Goal: Task Accomplishment & Management: Use online tool/utility

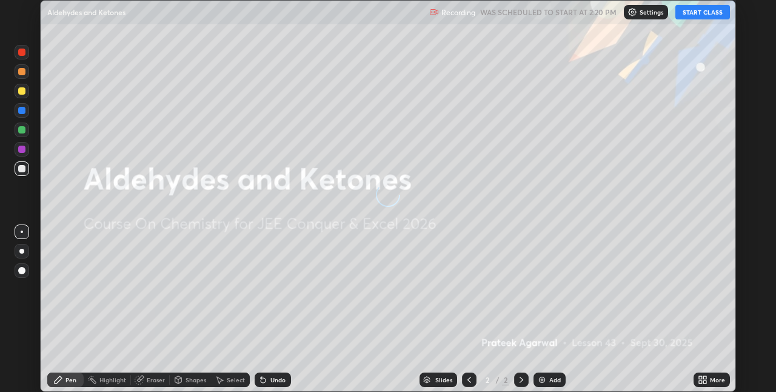
scroll to position [392, 776]
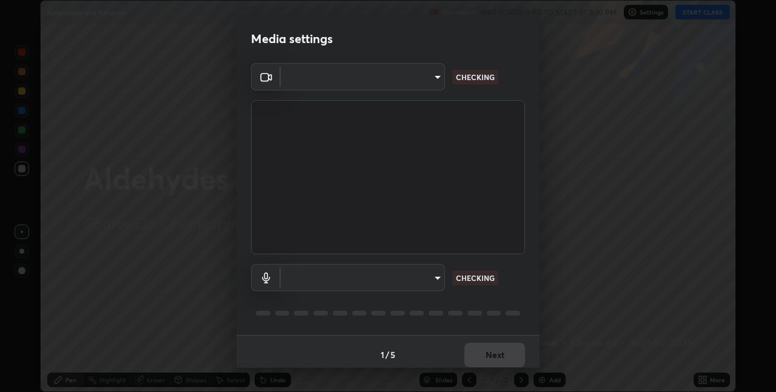
type input "60fceefa1ff133a458e9dacb52b3a7761017f46870fbbe5b76b29231bfb8dda7"
click at [424, 78] on body "Erase all Aldehydes and Ketones Recording WAS SCHEDULED TO START AT 2:20 PM Set…" at bounding box center [388, 196] width 776 height 392
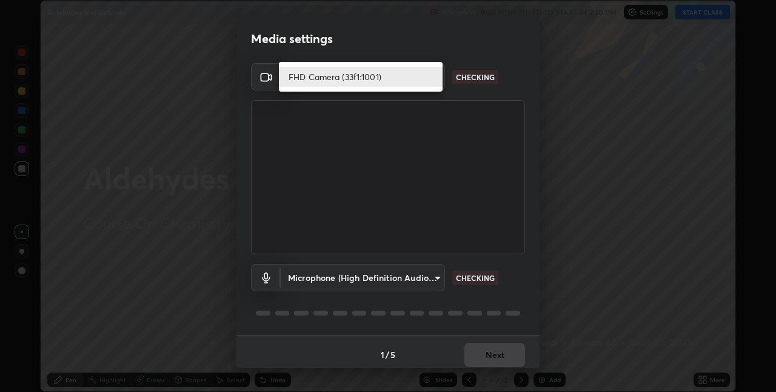
click at [393, 275] on div at bounding box center [388, 196] width 776 height 392
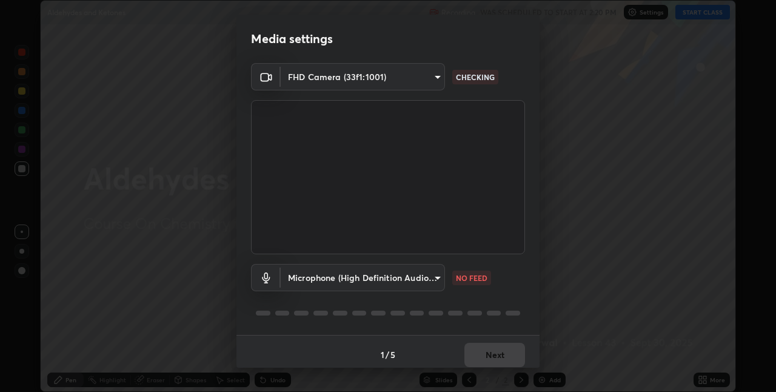
click at [431, 280] on body "Erase all Aldehydes and Ketones Recording WAS SCHEDULED TO START AT 2:20 PM Set…" at bounding box center [388, 196] width 776 height 392
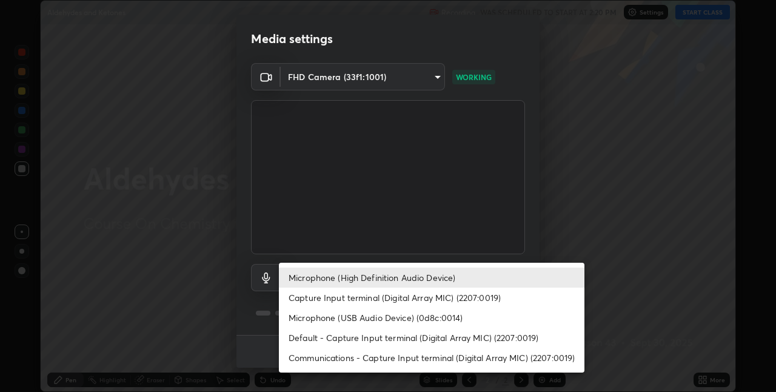
click at [442, 338] on li "Default - Capture Input terminal (Digital Array MIC) (2207:0019)" at bounding box center [432, 337] width 306 height 20
type input "default"
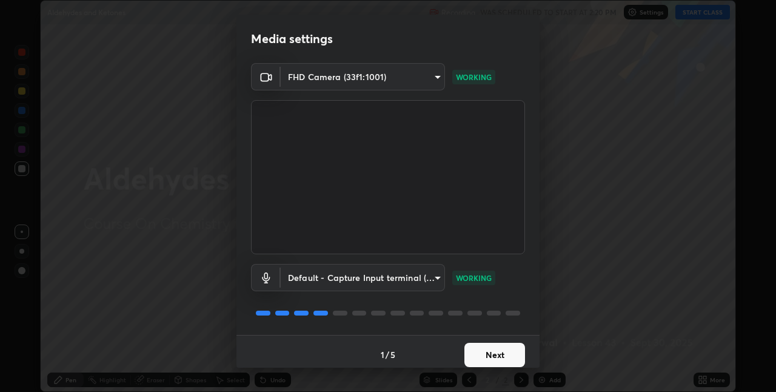
click at [494, 355] on button "Next" at bounding box center [495, 355] width 61 height 24
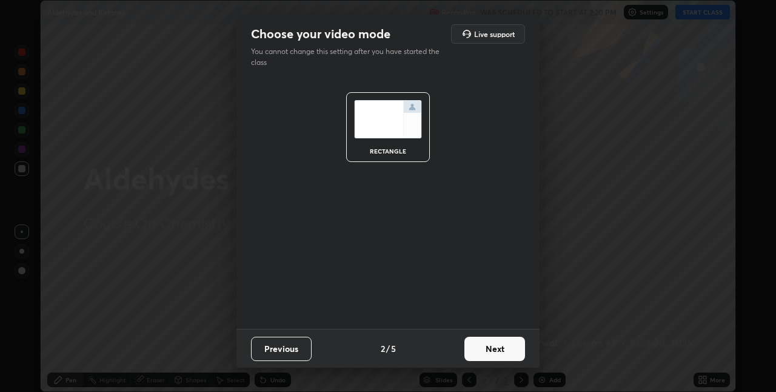
click at [494, 355] on button "Next" at bounding box center [495, 349] width 61 height 24
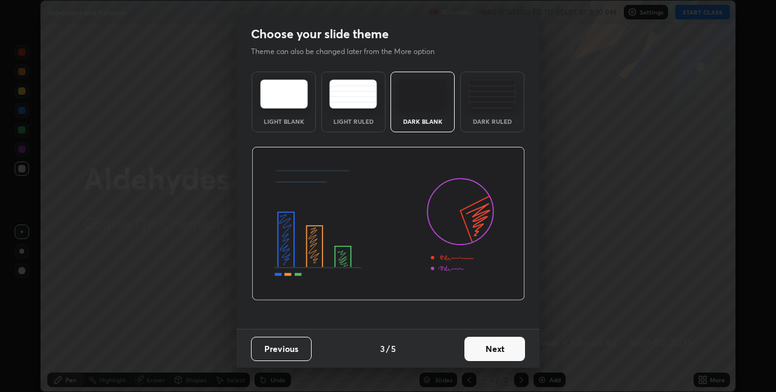
click at [495, 354] on button "Next" at bounding box center [495, 349] width 61 height 24
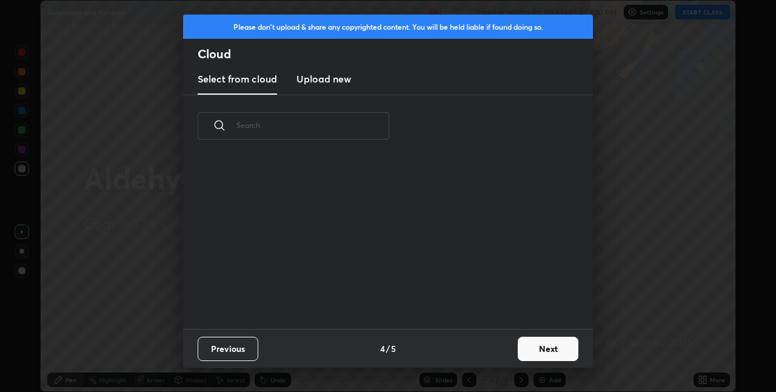
click at [537, 345] on button "Next" at bounding box center [548, 349] width 61 height 24
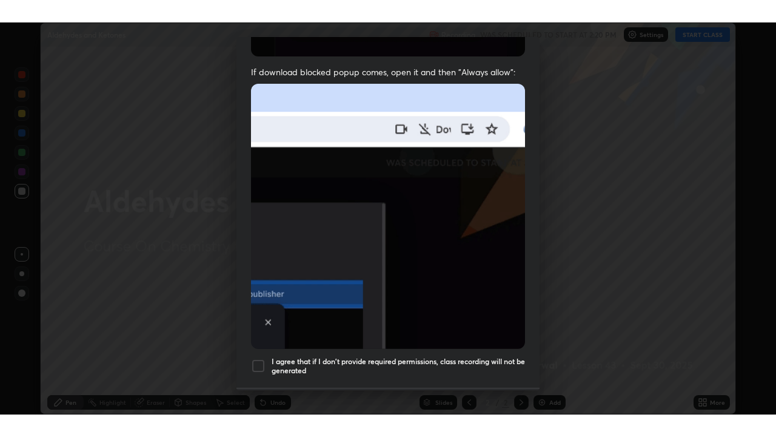
scroll to position [253, 0]
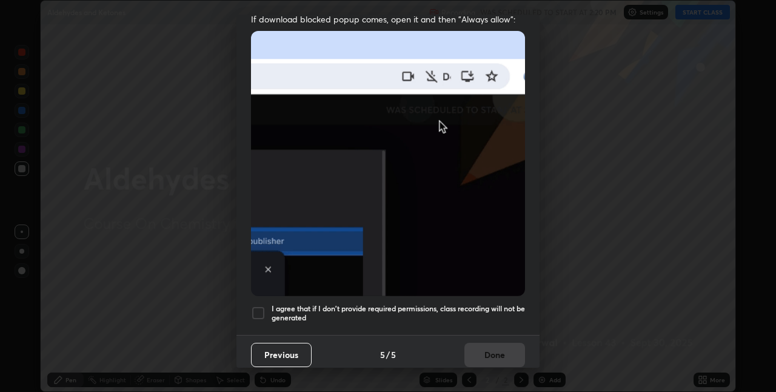
click at [505, 343] on div "Previous 5 / 5 Done" at bounding box center [388, 354] width 303 height 39
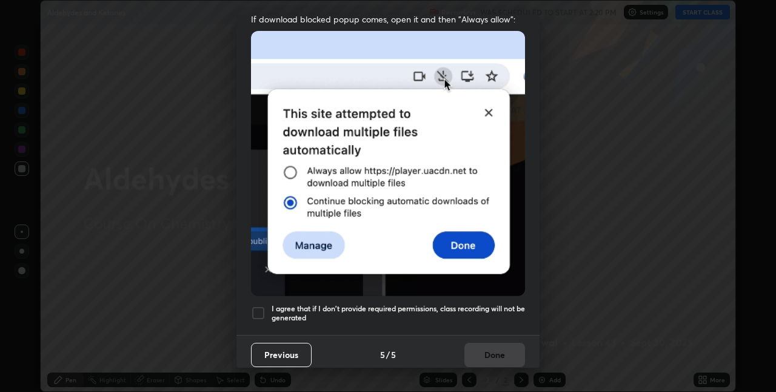
click at [488, 304] on h5 "I agree that if I don't provide required permissions, class recording will not …" at bounding box center [398, 313] width 253 height 19
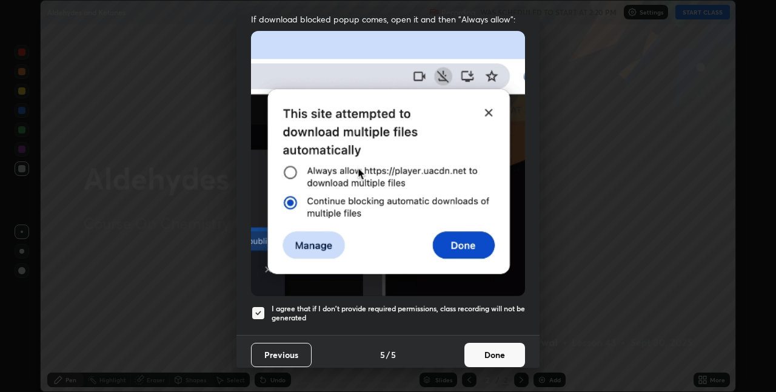
click at [494, 343] on button "Done" at bounding box center [495, 355] width 61 height 24
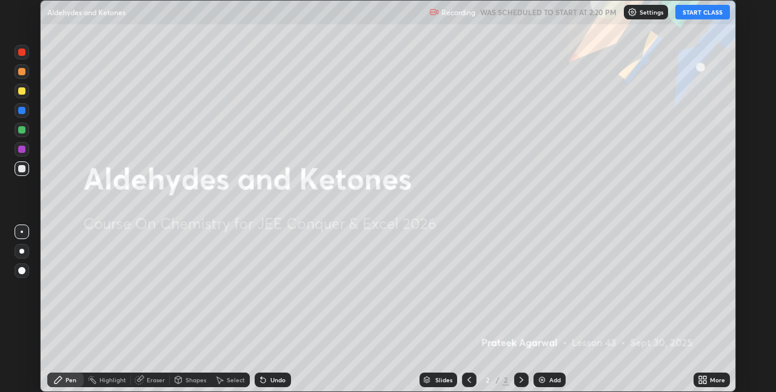
click at [691, 19] on button "START CLASS" at bounding box center [703, 12] width 55 height 15
click at [706, 380] on icon at bounding box center [704, 381] width 3 height 3
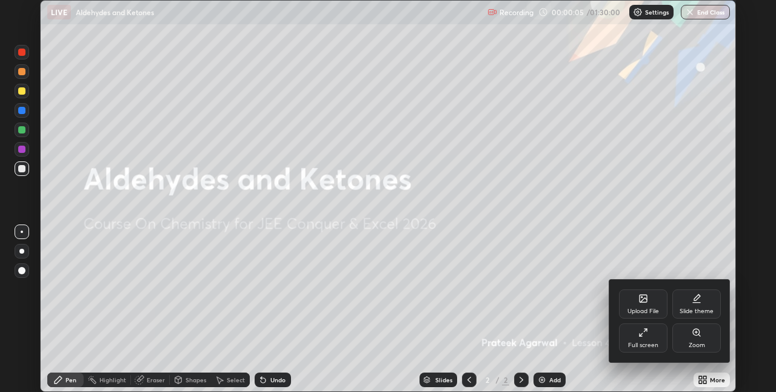
click at [646, 338] on div "Full screen" at bounding box center [643, 337] width 49 height 29
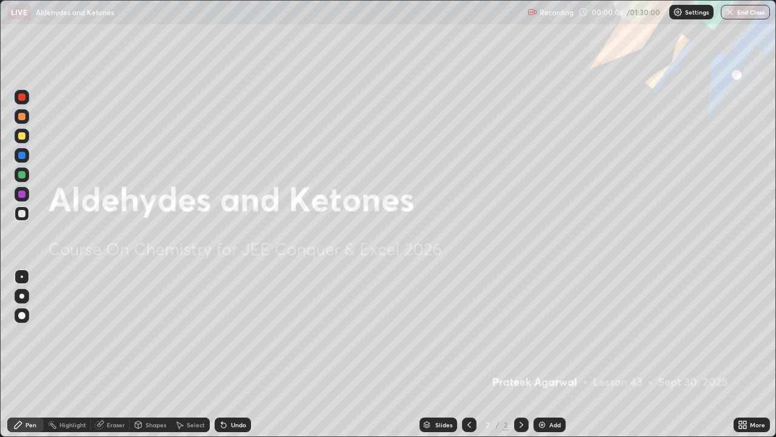
scroll to position [437, 776]
click at [549, 391] on div "Add" at bounding box center [550, 424] width 32 height 15
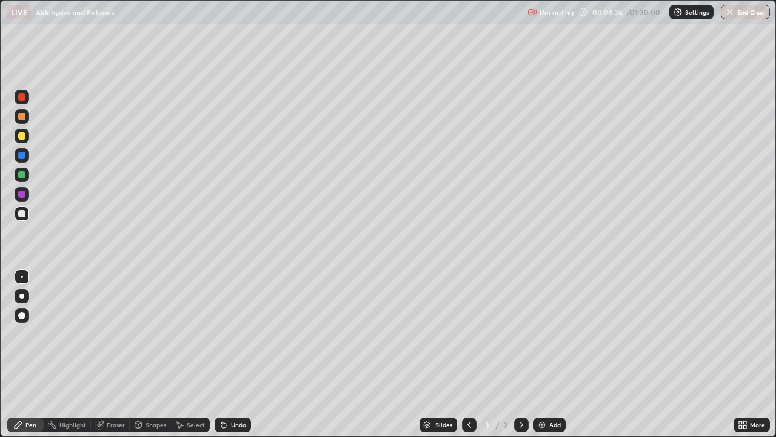
click at [151, 391] on div "Shapes" at bounding box center [156, 424] width 21 height 6
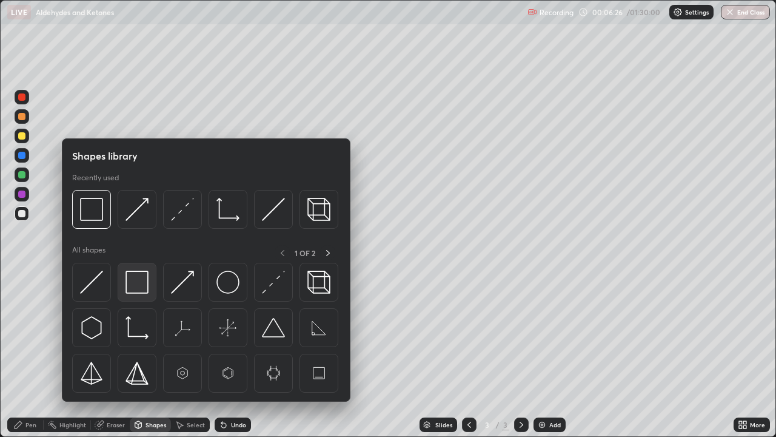
click at [138, 287] on img at bounding box center [137, 281] width 23 height 23
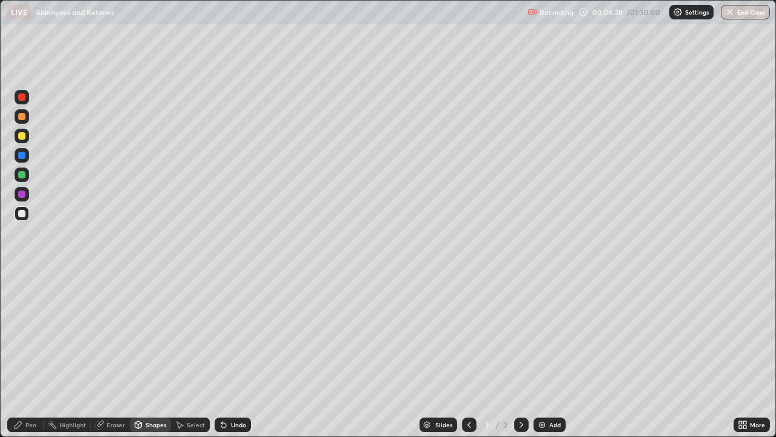
click at [155, 391] on div "Shapes" at bounding box center [156, 424] width 21 height 6
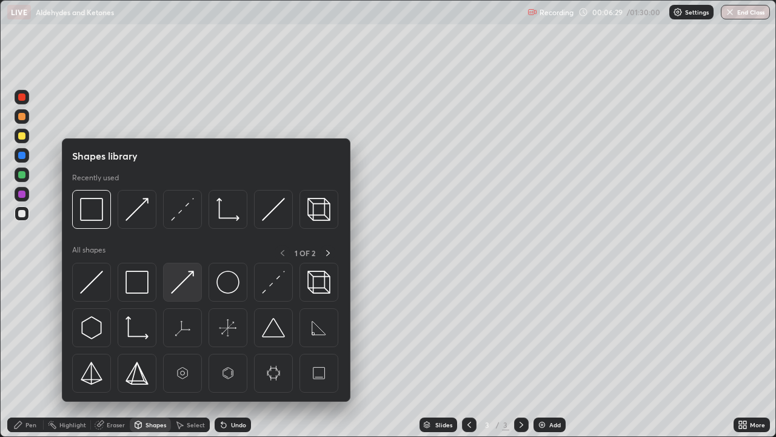
click at [181, 281] on img at bounding box center [182, 281] width 23 height 23
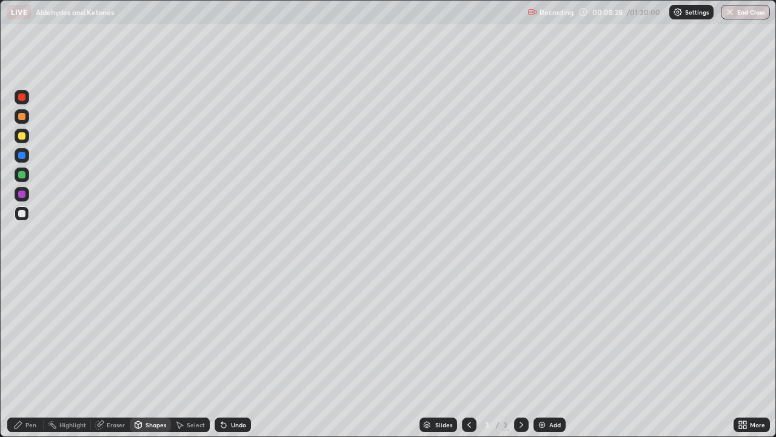
click at [112, 391] on div "Eraser" at bounding box center [110, 424] width 39 height 15
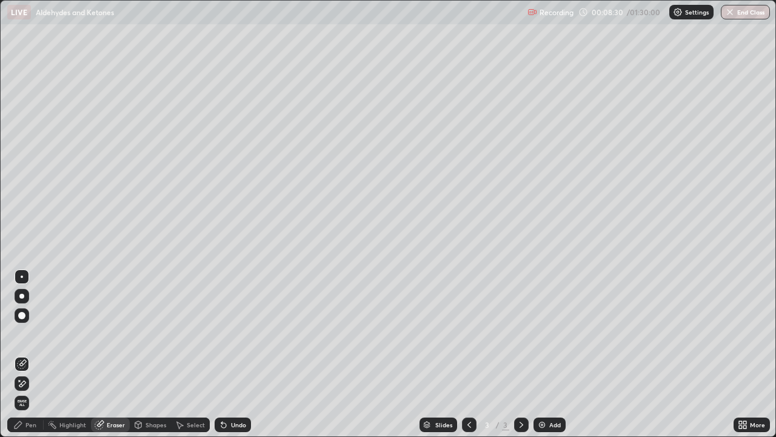
click at [19, 380] on icon at bounding box center [19, 380] width 1 height 1
click at [35, 391] on div "Pen" at bounding box center [30, 424] width 11 height 6
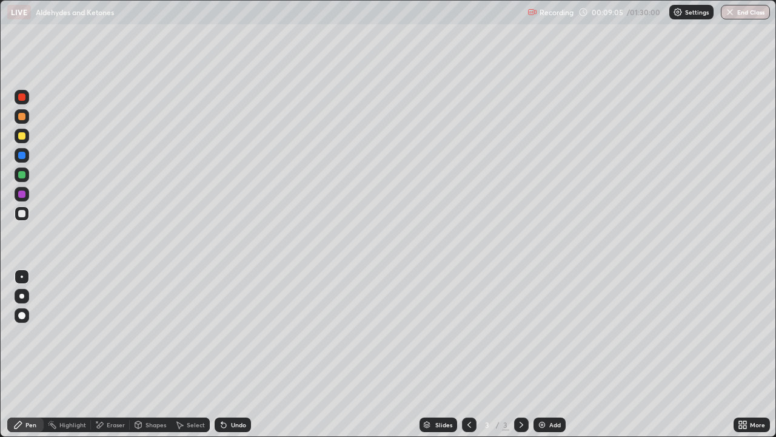
click at [241, 391] on div "Undo" at bounding box center [238, 424] width 15 height 6
click at [112, 391] on div "Eraser" at bounding box center [110, 424] width 39 height 15
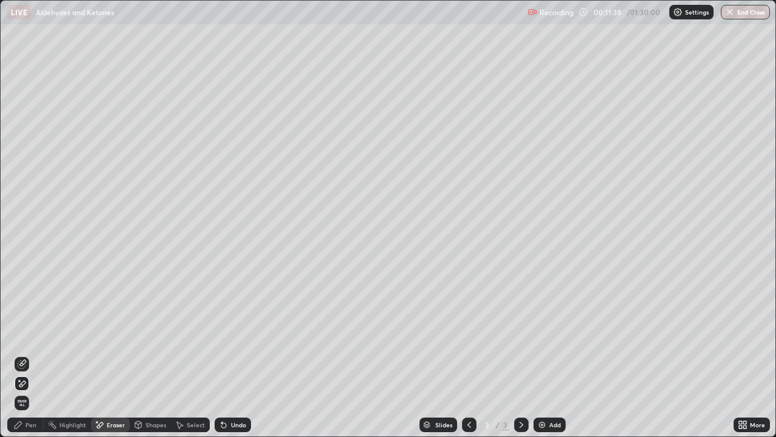
click at [38, 391] on div "Pen" at bounding box center [25, 424] width 36 height 15
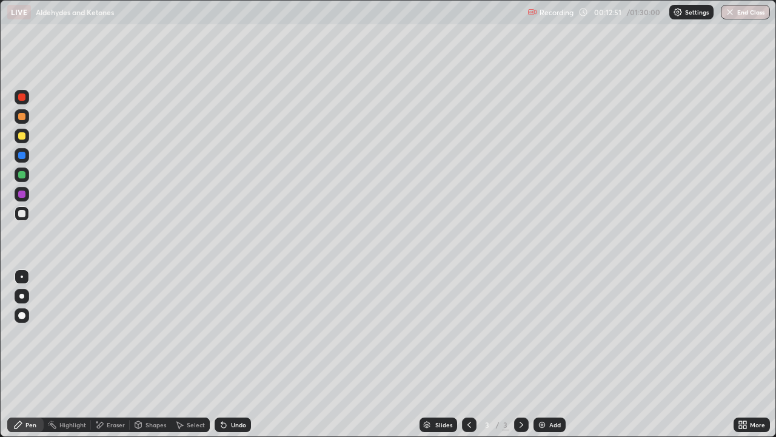
click at [554, 391] on div "Add" at bounding box center [555, 424] width 12 height 6
click at [232, 391] on div "Undo" at bounding box center [238, 424] width 15 height 6
click at [549, 391] on div "Add" at bounding box center [555, 424] width 12 height 6
click at [547, 391] on div "Add" at bounding box center [550, 424] width 32 height 15
click at [26, 117] on div at bounding box center [22, 116] width 15 height 15
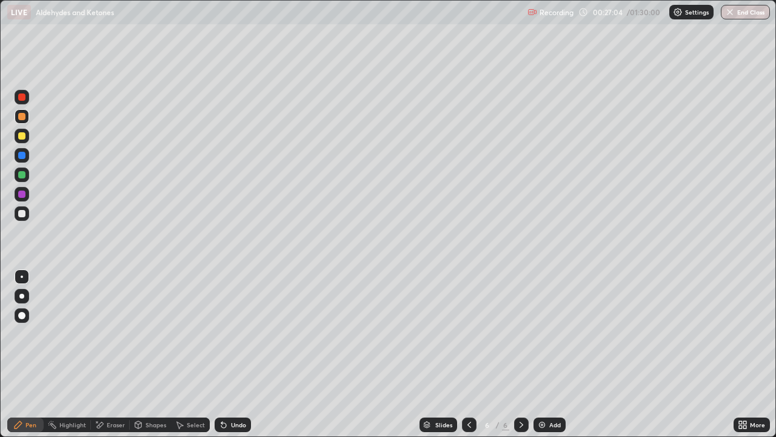
click at [76, 391] on div "Highlight" at bounding box center [72, 424] width 27 height 6
click at [34, 391] on div "Pen" at bounding box center [25, 424] width 36 height 15
click at [24, 216] on div at bounding box center [21, 213] width 7 height 7
click at [549, 391] on div "Add" at bounding box center [555, 424] width 12 height 6
click at [28, 173] on div at bounding box center [22, 174] width 15 height 15
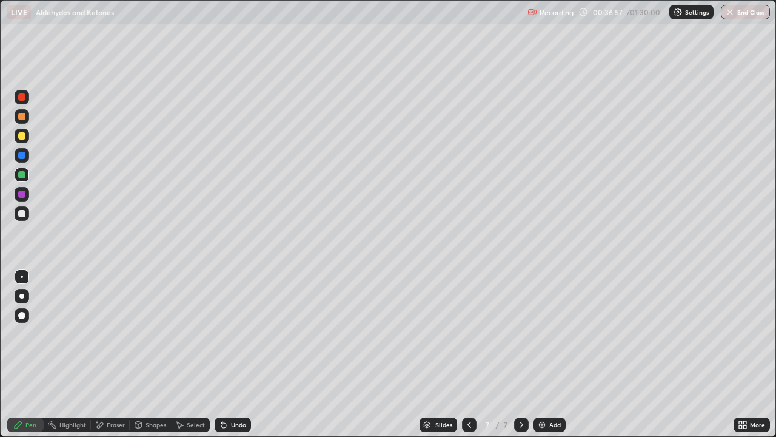
click at [24, 161] on div at bounding box center [22, 155] width 15 height 15
click at [24, 192] on div at bounding box center [21, 193] width 7 height 7
click at [24, 174] on div at bounding box center [21, 174] width 7 height 7
click at [112, 391] on div "Eraser" at bounding box center [116, 424] width 18 height 6
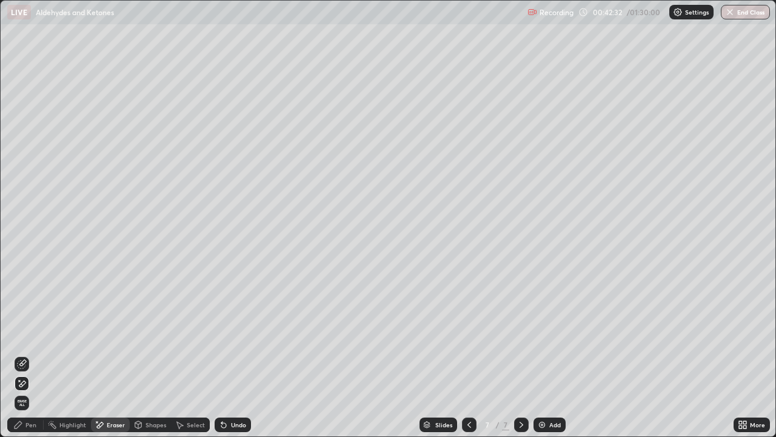
click at [24, 363] on icon at bounding box center [22, 364] width 10 height 10
click at [38, 391] on div "Pen" at bounding box center [25, 424] width 36 height 15
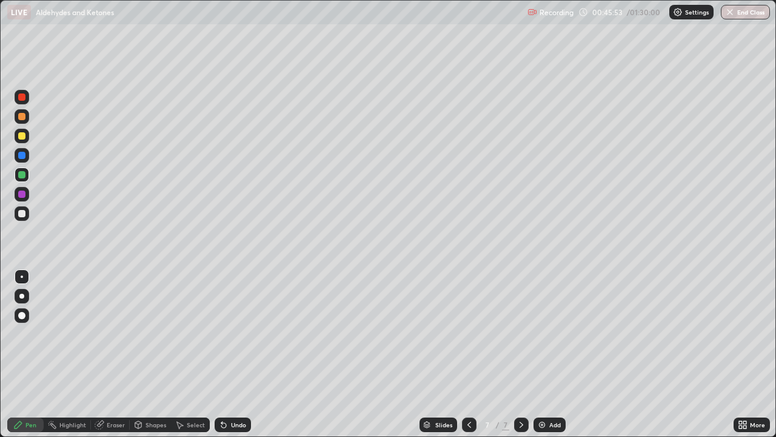
click at [30, 153] on div at bounding box center [21, 155] width 19 height 19
click at [106, 391] on div "Eraser" at bounding box center [110, 424] width 39 height 15
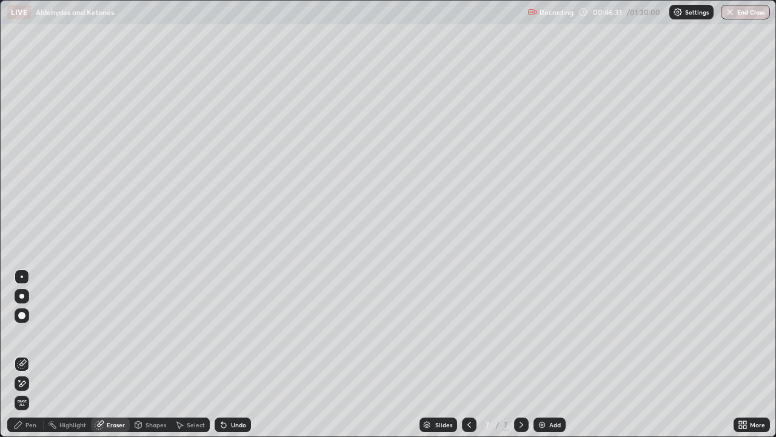
click at [37, 391] on div "Pen" at bounding box center [25, 424] width 36 height 15
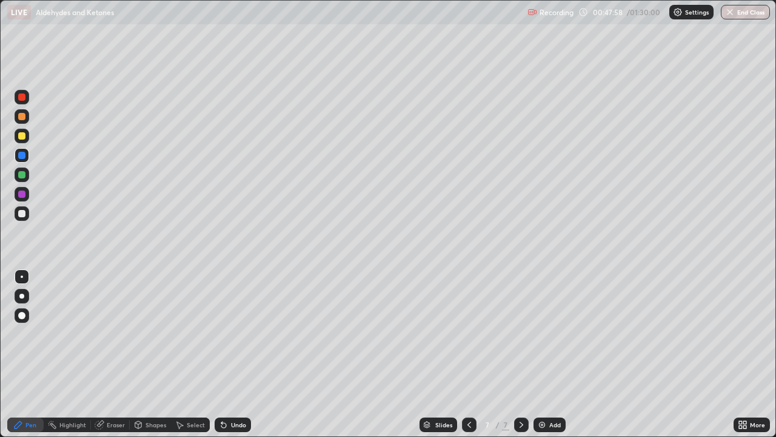
click at [24, 193] on div at bounding box center [21, 193] width 7 height 7
click at [121, 391] on div "Eraser" at bounding box center [110, 424] width 39 height 24
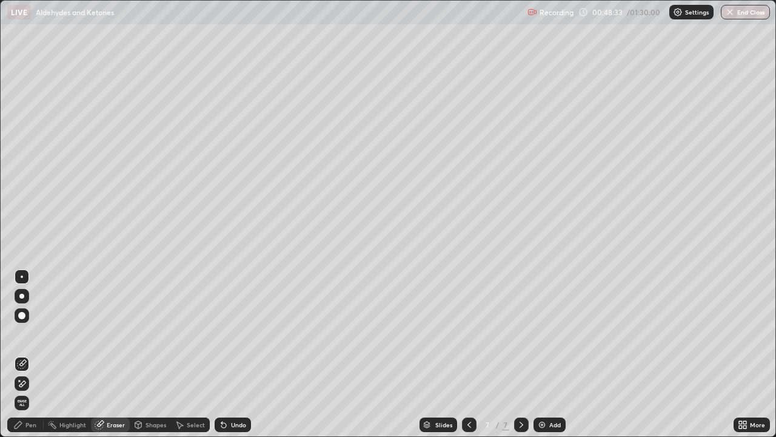
click at [36, 391] on div "Pen" at bounding box center [25, 424] width 36 height 15
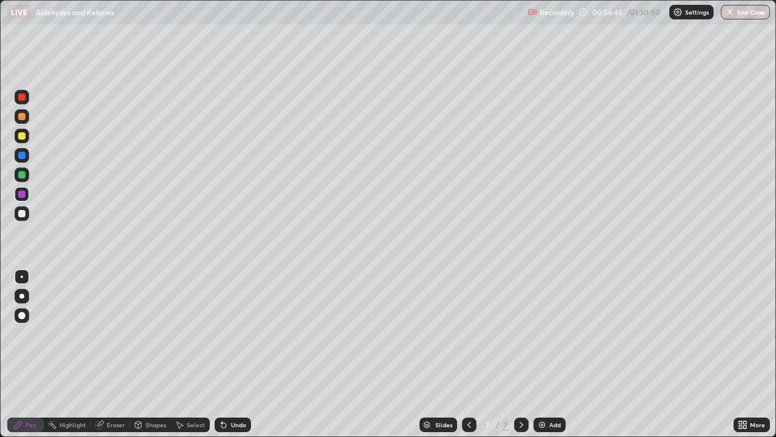
click at [468, 391] on icon at bounding box center [470, 424] width 4 height 6
click at [468, 391] on icon at bounding box center [470, 425] width 10 height 10
click at [469, 391] on icon at bounding box center [470, 424] width 4 height 6
click at [559, 391] on div "Add" at bounding box center [555, 424] width 12 height 6
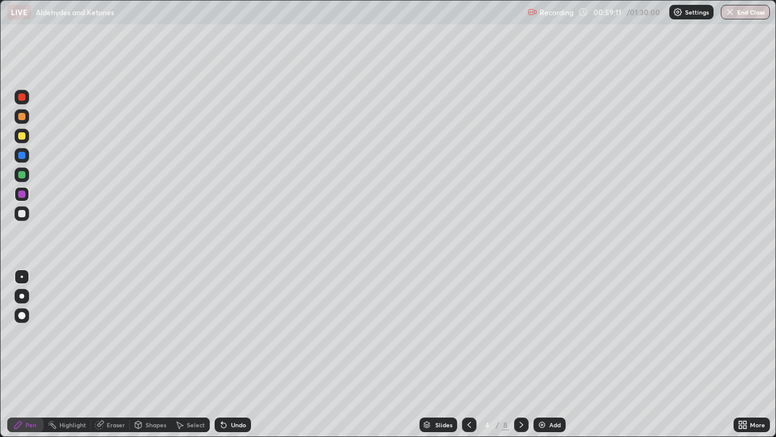
click at [559, 391] on div "Add" at bounding box center [555, 424] width 12 height 6
click at [549, 391] on div "Add" at bounding box center [555, 424] width 12 height 6
click at [525, 391] on icon at bounding box center [522, 425] width 10 height 10
click at [520, 391] on icon at bounding box center [522, 425] width 10 height 10
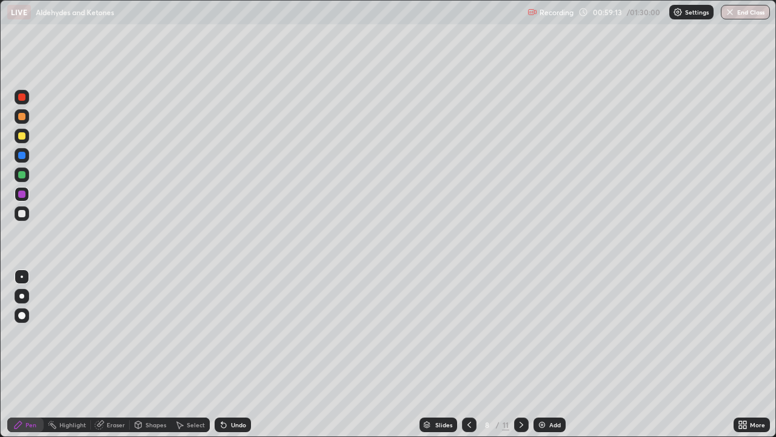
click at [520, 391] on icon at bounding box center [522, 425] width 10 height 10
click at [551, 391] on div "Add" at bounding box center [555, 424] width 12 height 6
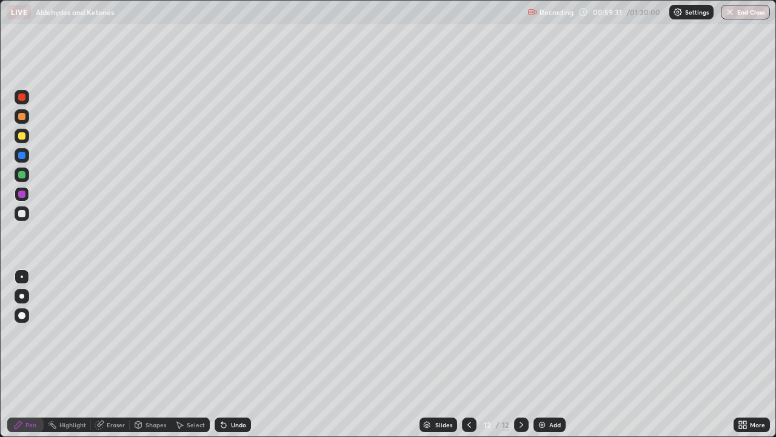
click at [22, 214] on div at bounding box center [21, 213] width 7 height 7
click at [149, 391] on div "Shapes" at bounding box center [156, 424] width 21 height 6
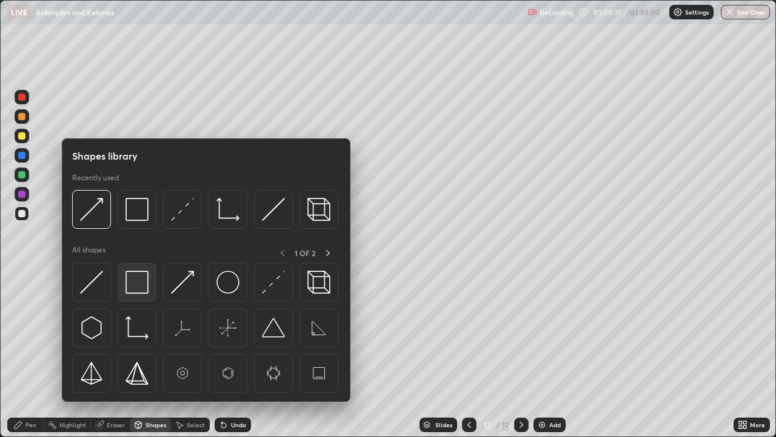
click at [141, 281] on img at bounding box center [137, 281] width 23 height 23
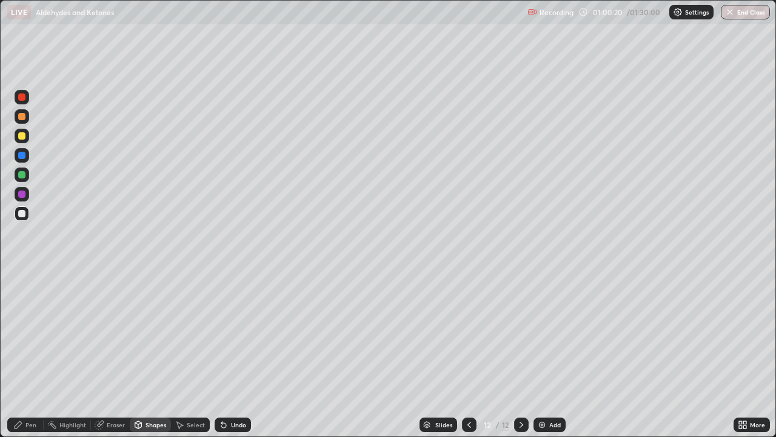
click at [29, 391] on div "Pen" at bounding box center [30, 424] width 11 height 6
click at [235, 391] on div "Undo" at bounding box center [238, 424] width 15 height 6
click at [239, 391] on div "Undo" at bounding box center [238, 424] width 15 height 6
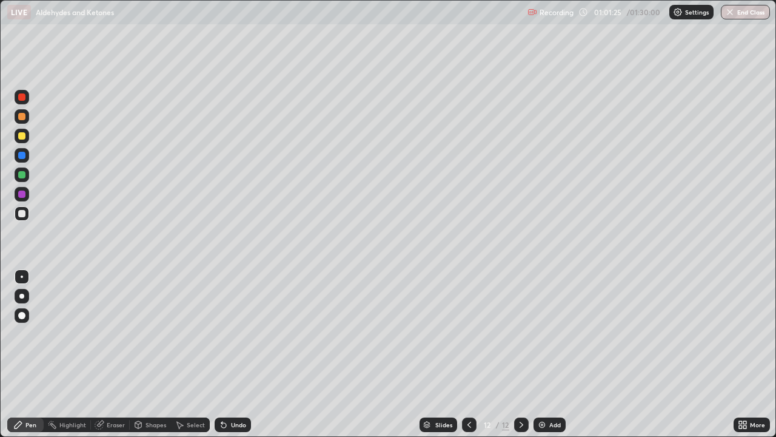
click at [233, 391] on div "Undo" at bounding box center [238, 424] width 15 height 6
click at [555, 391] on div "Add" at bounding box center [555, 424] width 12 height 6
click at [238, 391] on div "Undo" at bounding box center [238, 424] width 15 height 6
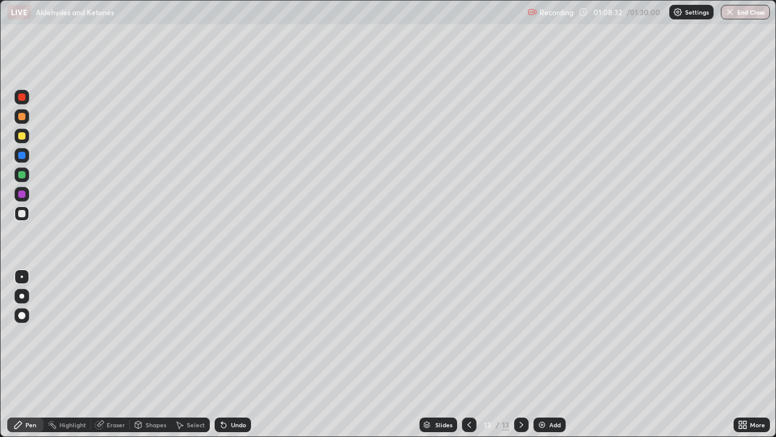
click at [238, 391] on div "Undo" at bounding box center [238, 424] width 15 height 6
click at [555, 391] on div "Add" at bounding box center [555, 424] width 12 height 6
click at [554, 391] on div "Add" at bounding box center [555, 424] width 12 height 6
click at [237, 391] on div "Undo" at bounding box center [238, 424] width 15 height 6
click at [555, 391] on div "Add" at bounding box center [555, 424] width 12 height 6
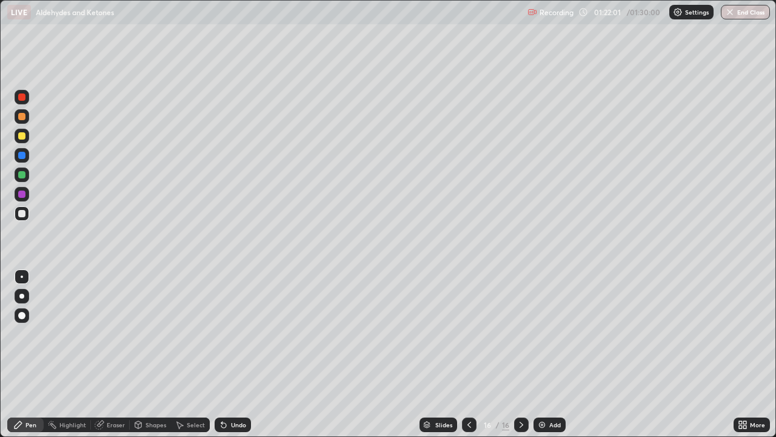
click at [554, 391] on div "Add" at bounding box center [555, 424] width 12 height 6
click at [736, 10] on button "End Class" at bounding box center [745, 12] width 49 height 15
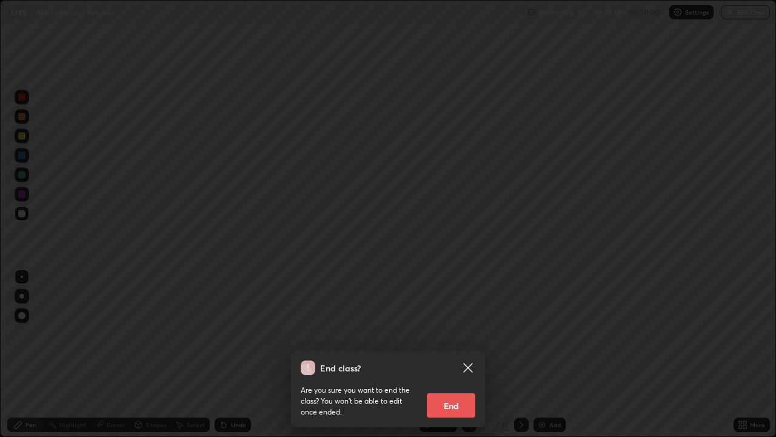
click at [462, 391] on button "End" at bounding box center [451, 405] width 49 height 24
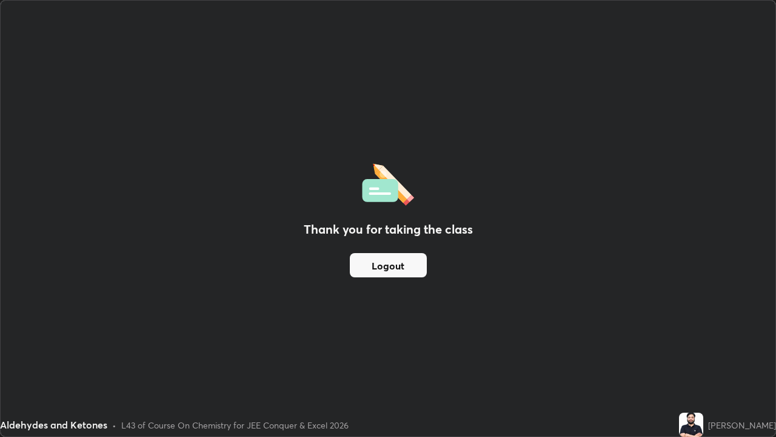
click at [409, 266] on button "Logout" at bounding box center [388, 265] width 77 height 24
